Goal: Transaction & Acquisition: Purchase product/service

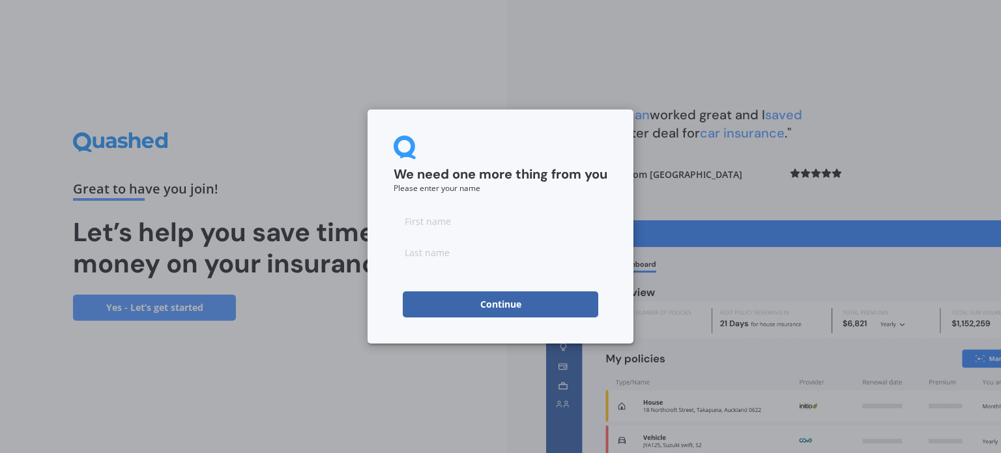
click at [433, 218] on input at bounding box center [501, 221] width 214 height 26
type input "k"
click at [446, 257] on input at bounding box center [501, 252] width 214 height 26
type input "3"
type input "a"
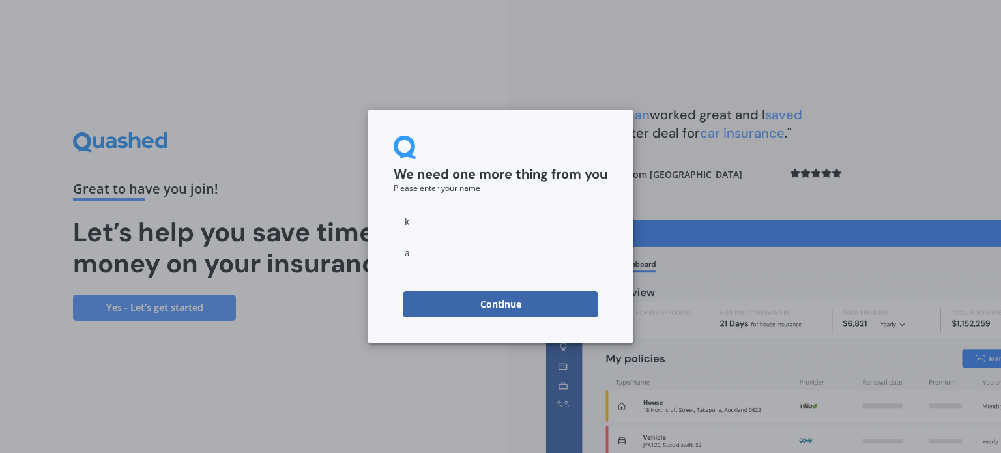
click at [537, 300] on button "Continue" at bounding box center [501, 304] width 196 height 26
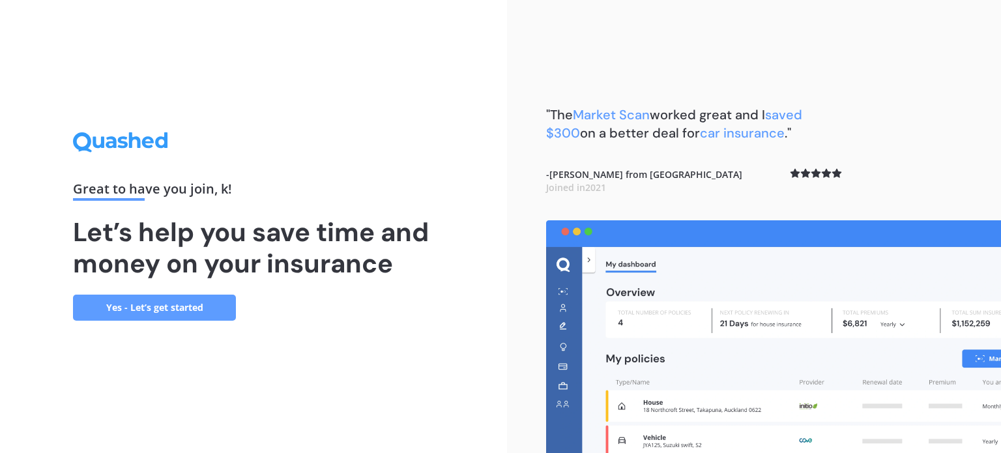
click at [169, 307] on link "Yes - Let’s get started" at bounding box center [154, 308] width 163 height 26
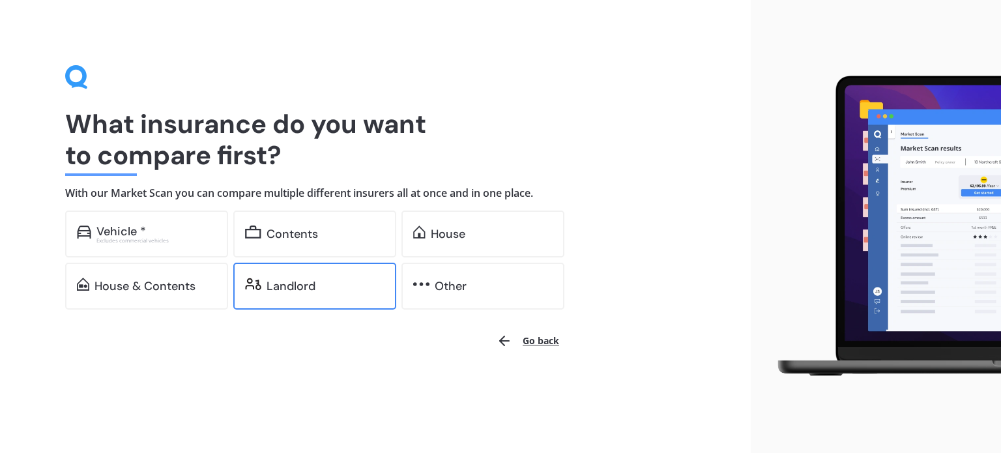
click at [279, 286] on div "Landlord" at bounding box center [291, 286] width 49 height 13
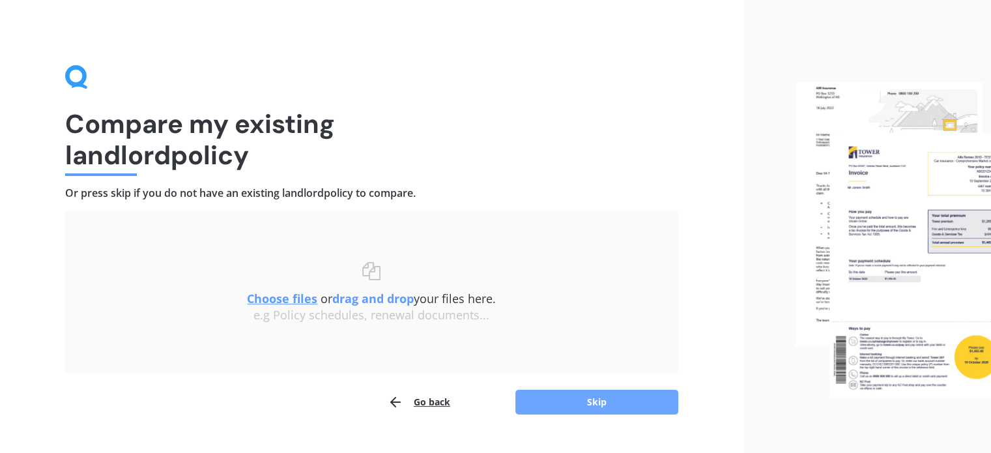
click at [589, 406] on button "Skip" at bounding box center [596, 402] width 163 height 25
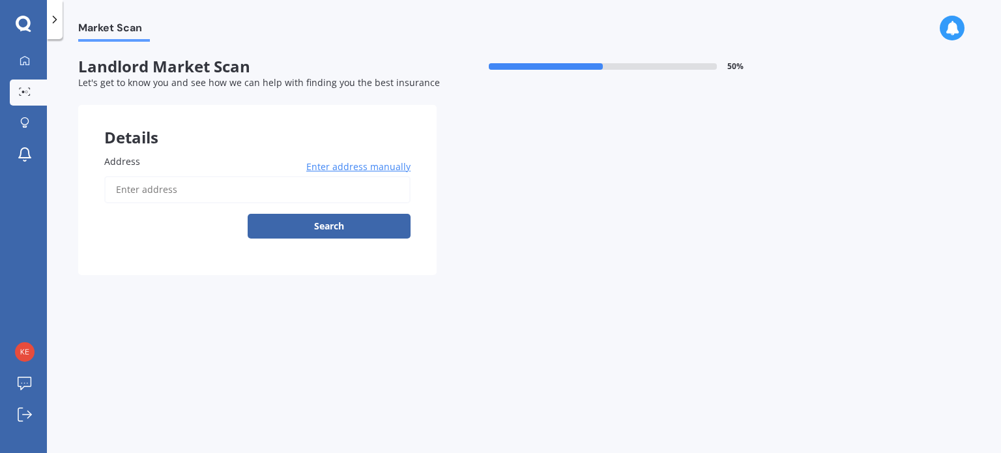
click at [168, 166] on label "Address" at bounding box center [254, 161] width 301 height 14
click at [168, 176] on input "Address" at bounding box center [257, 189] width 306 height 27
type input "[STREET_ADDRESS]"
